Goal: Task Accomplishment & Management: Complete application form

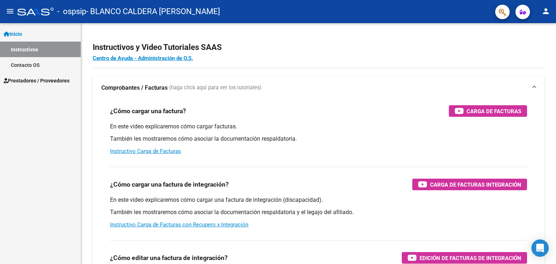
click at [50, 84] on span "Prestadores / Proveedores" at bounding box center [37, 81] width 66 height 8
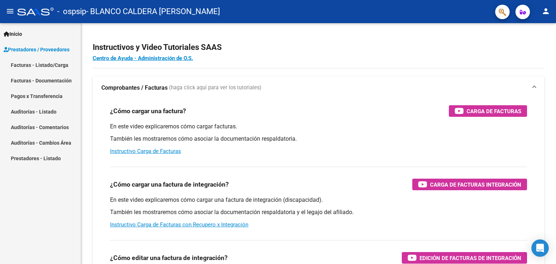
click at [54, 65] on link "Facturas - Listado/Carga" at bounding box center [40, 65] width 81 height 16
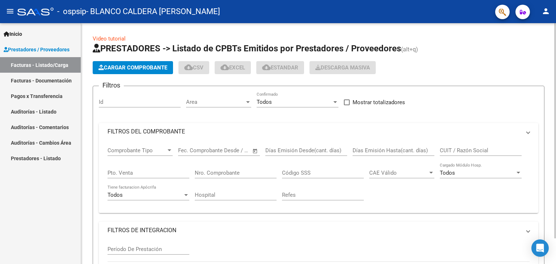
click at [119, 68] on span "Cargar Comprobante" at bounding box center [133, 67] width 69 height 7
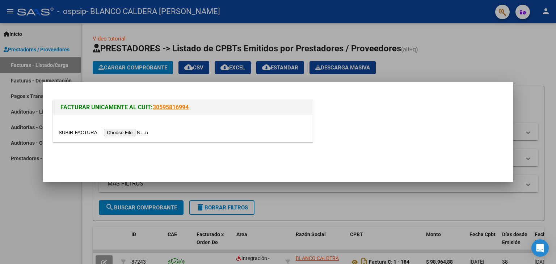
click at [137, 134] on input "file" at bounding box center [105, 133] width 92 height 8
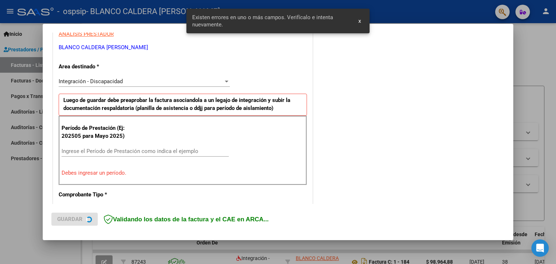
scroll to position [152, 0]
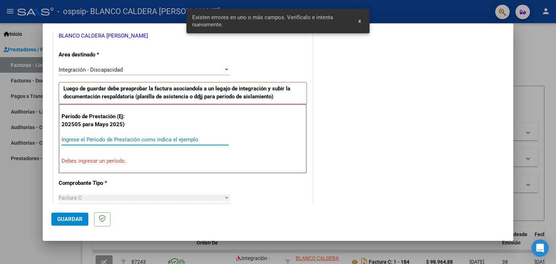
click at [96, 137] on input "Ingrese el Período de Prestación como indica el ejemplo" at bounding box center [145, 140] width 167 height 7
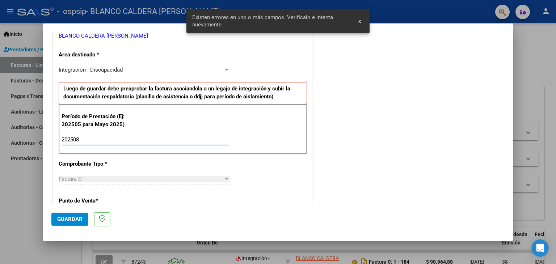
type input "202508"
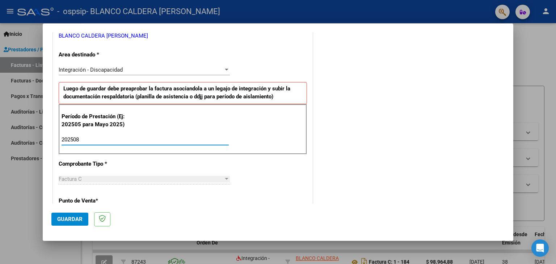
click at [75, 219] on span "Guardar" at bounding box center [69, 219] width 25 height 7
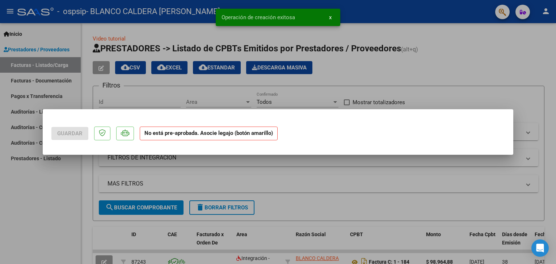
scroll to position [0, 0]
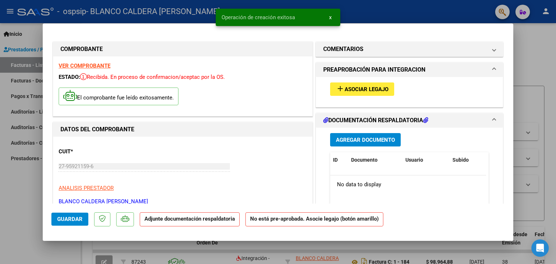
click at [375, 86] on span "add Asociar Legajo" at bounding box center [362, 89] width 53 height 7
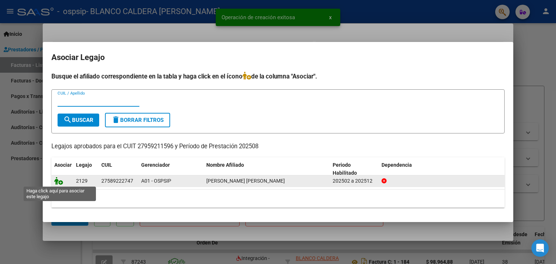
click at [59, 183] on icon at bounding box center [58, 181] width 9 height 8
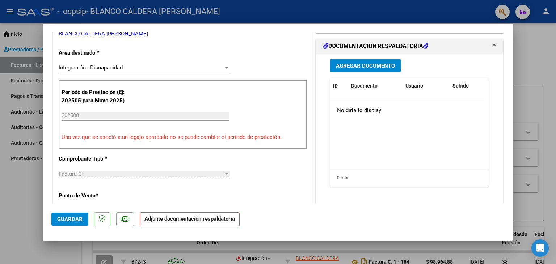
scroll to position [181, 0]
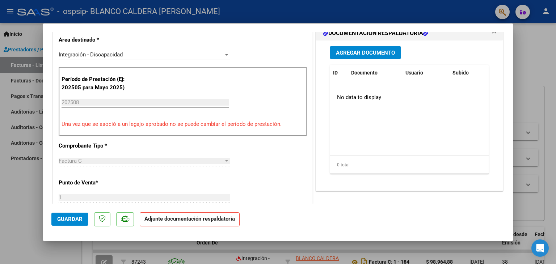
click at [367, 54] on span "Agregar Documento" at bounding box center [365, 53] width 59 height 7
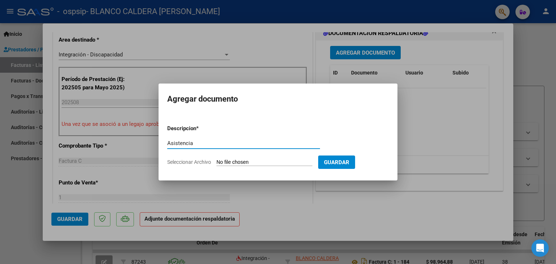
type input "Asistencia"
click at [249, 164] on input "Seleccionar Archivo" at bounding box center [265, 162] width 96 height 7
type input "C:\fakepath\Asist TO [PERSON_NAME] .jpg"
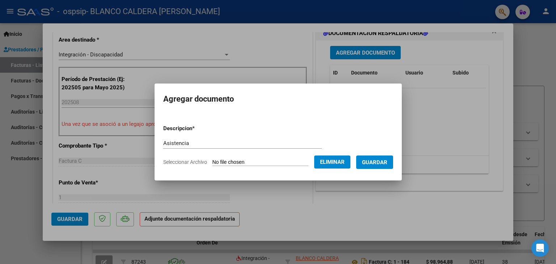
click at [385, 165] on span "Guardar" at bounding box center [374, 162] width 25 height 7
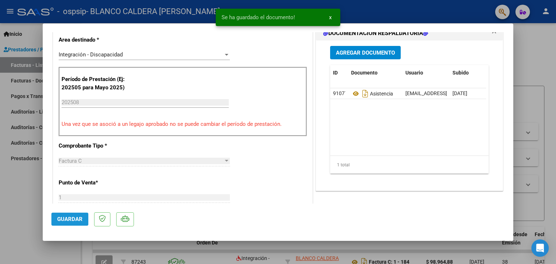
click at [67, 221] on span "Guardar" at bounding box center [69, 219] width 25 height 7
click at [3, 203] on div at bounding box center [278, 132] width 556 height 264
type input "$ 0,00"
